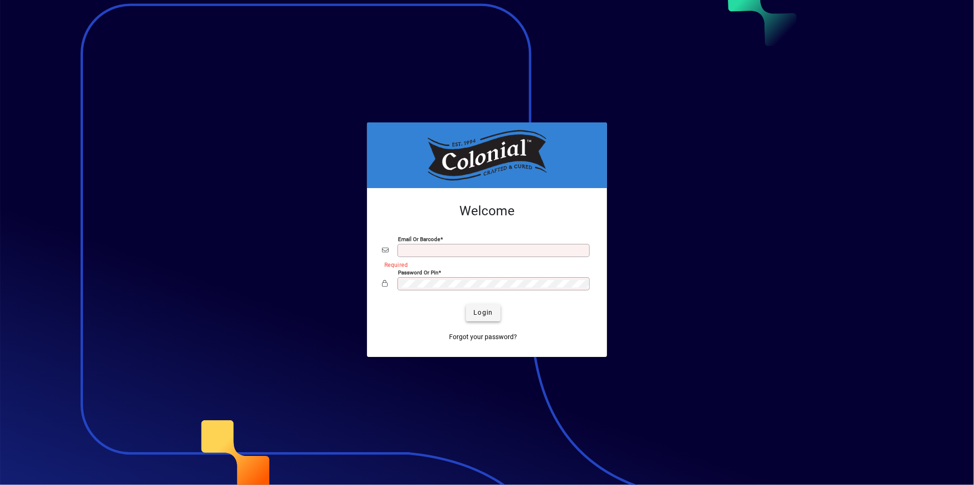
type input "**********"
click at [483, 312] on span "Login" at bounding box center [482, 312] width 19 height 10
